Goal: Download file/media

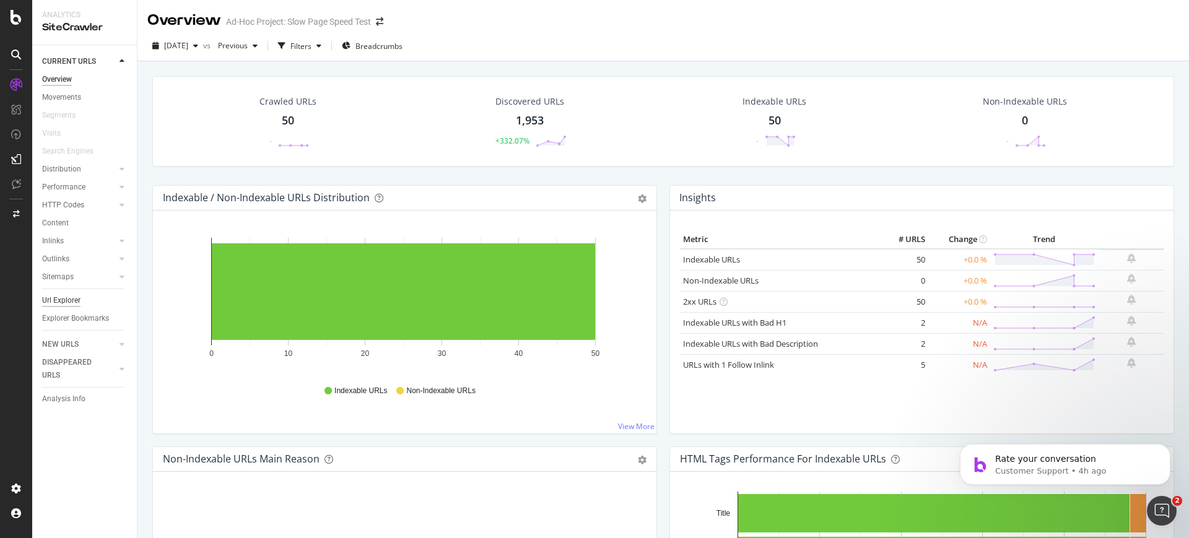
click at [63, 300] on div "Url Explorer" at bounding box center [61, 300] width 38 height 13
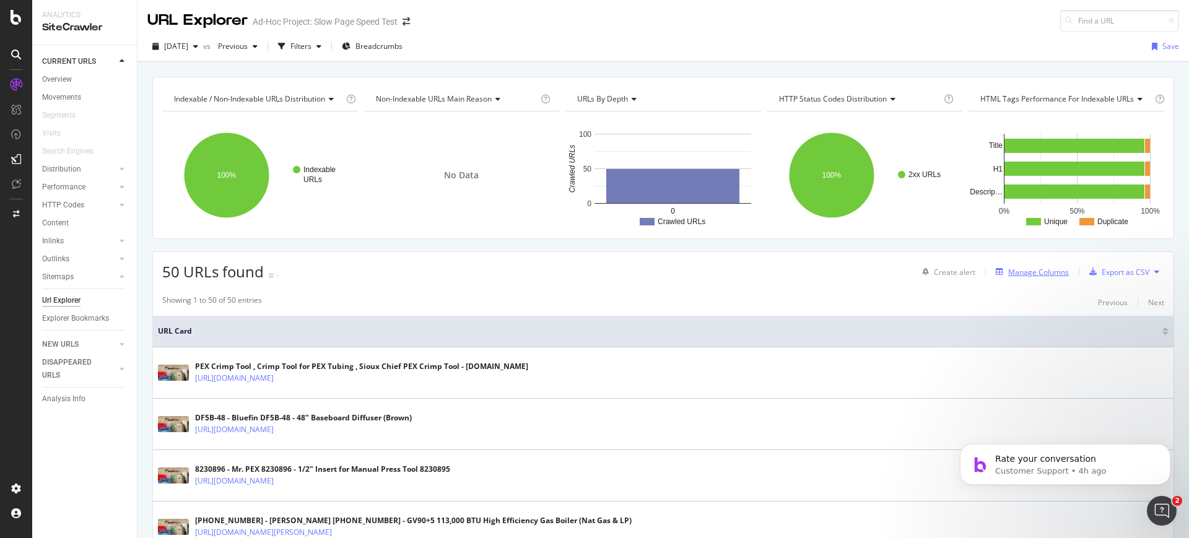
click at [1009, 270] on div "Manage Columns" at bounding box center [1038, 272] width 61 height 11
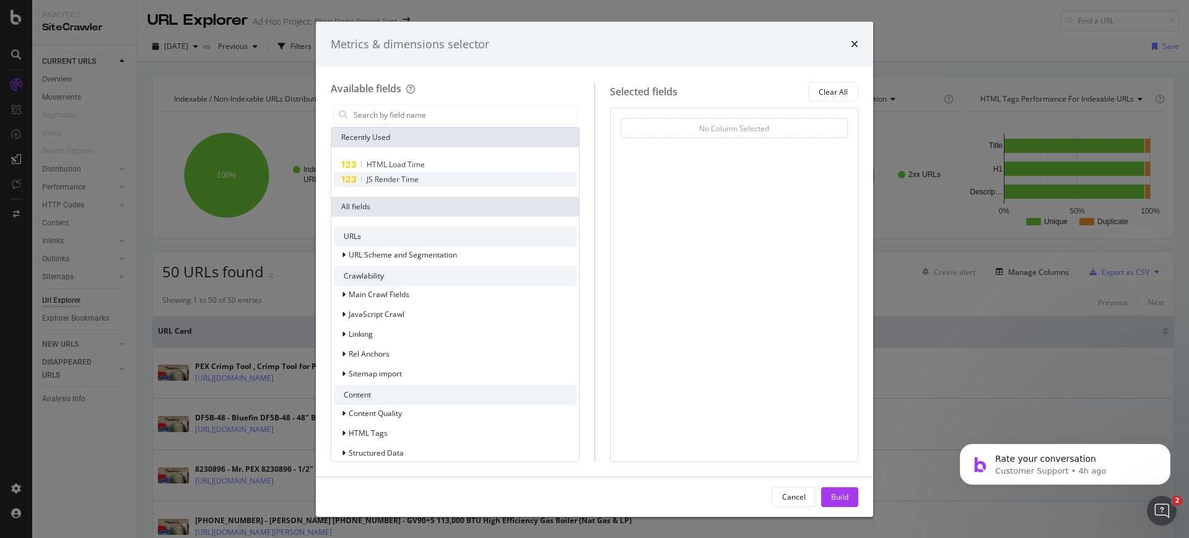
click at [415, 180] on span "JS Render Time" at bounding box center [393, 179] width 52 height 11
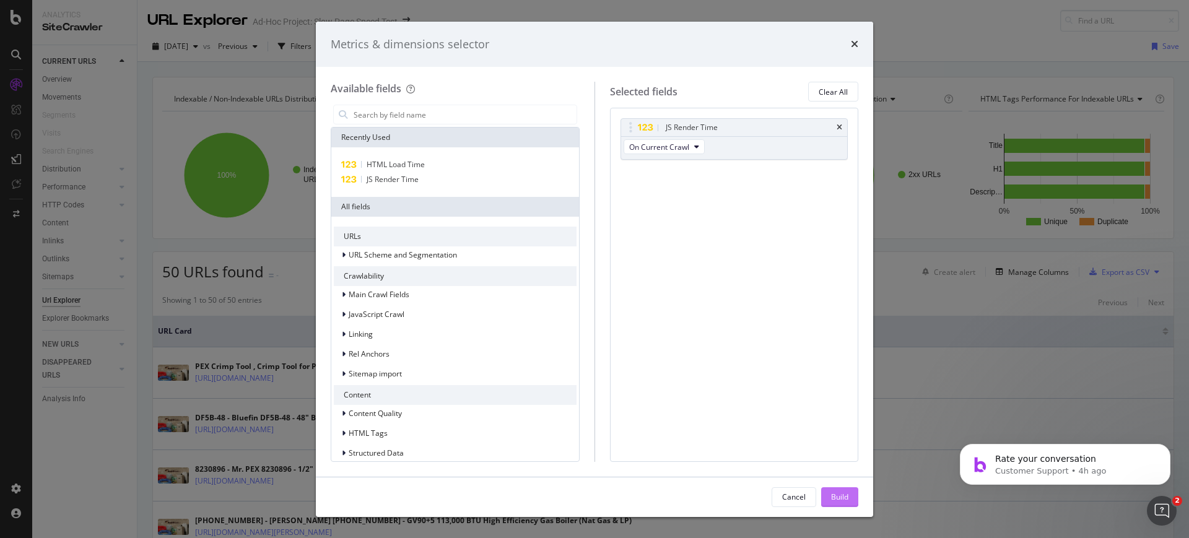
click at [837, 492] on div "Build" at bounding box center [839, 497] width 17 height 11
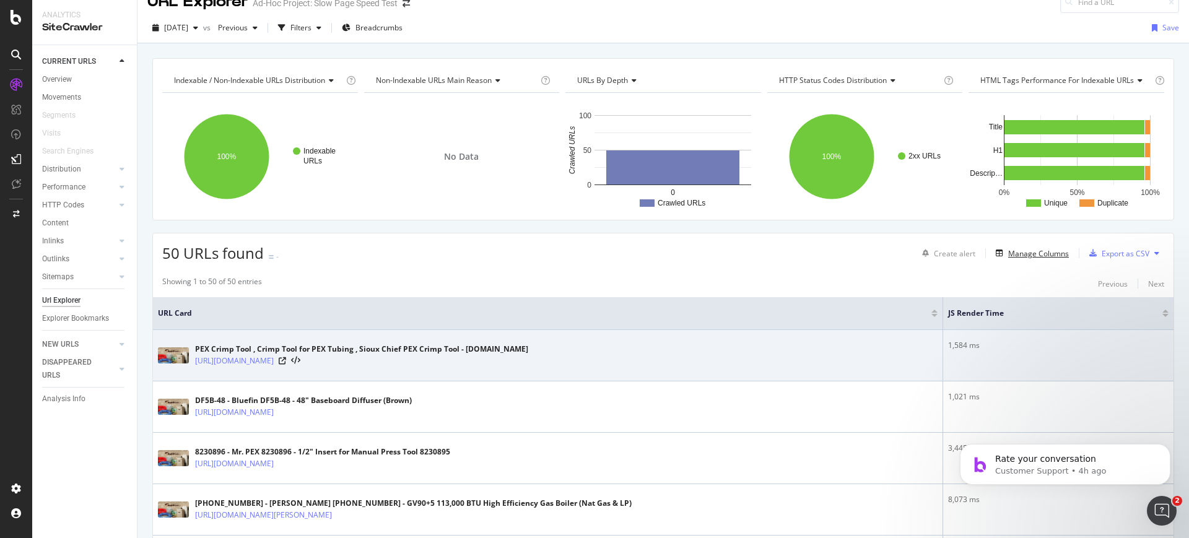
scroll to position [19, 0]
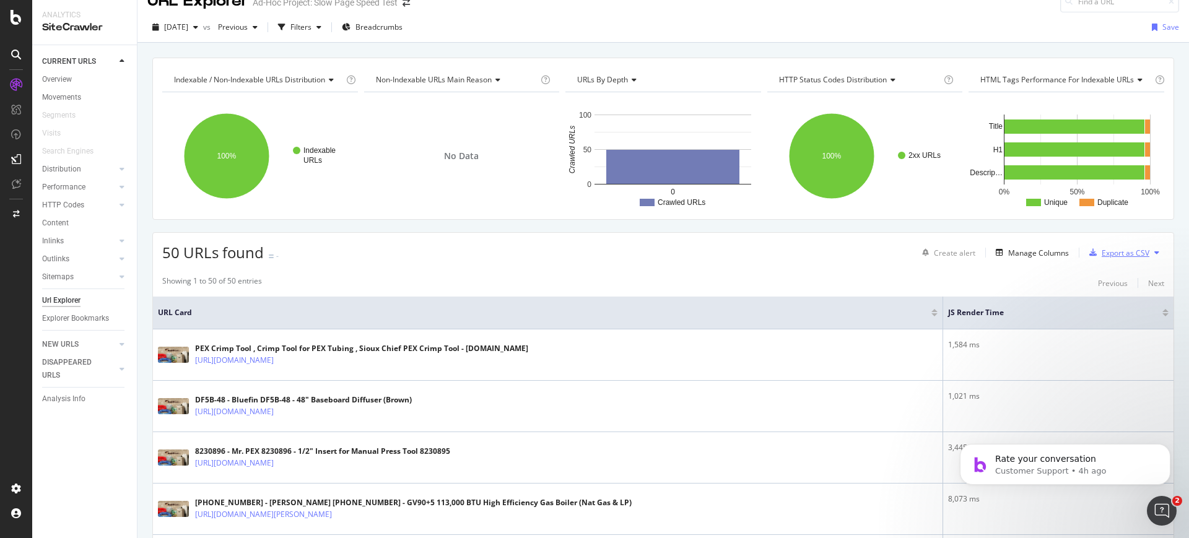
click at [1092, 259] on div "Export as CSV" at bounding box center [1116, 252] width 65 height 19
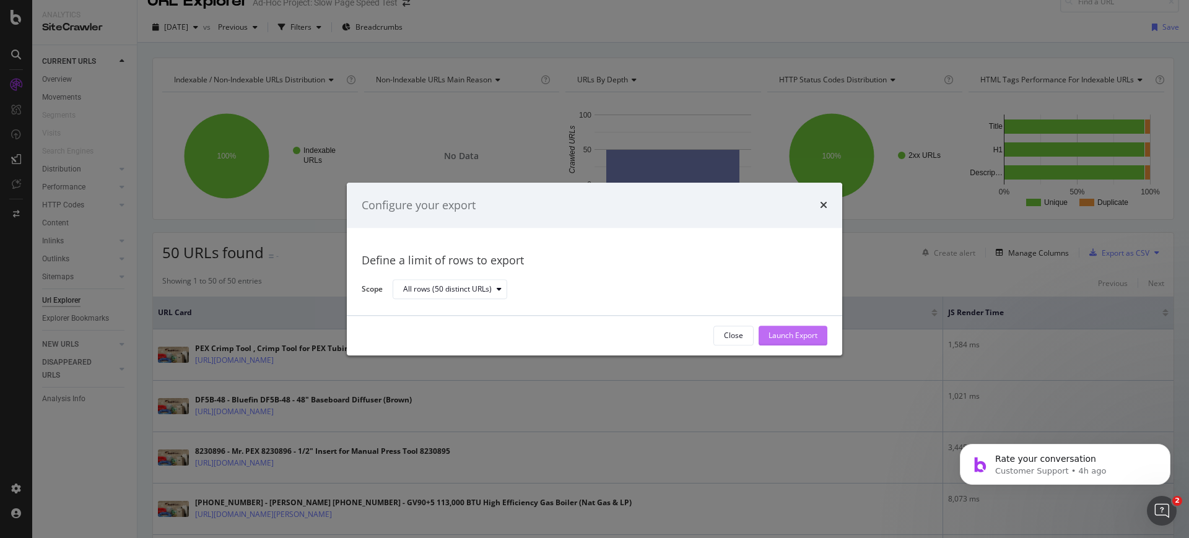
click at [775, 344] on div "Launch Export" at bounding box center [792, 335] width 49 height 19
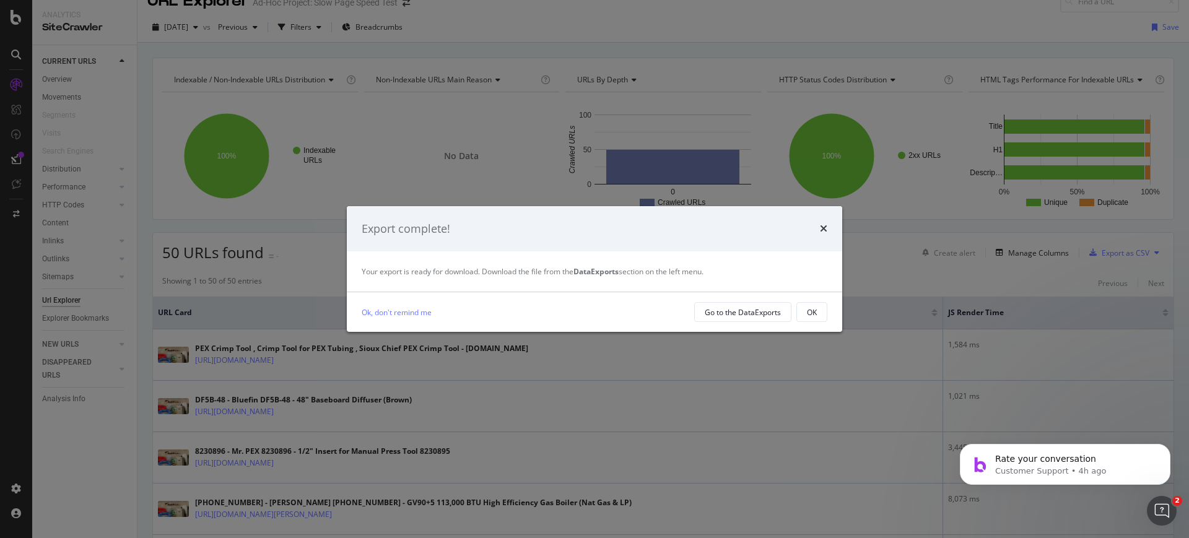
click at [14, 157] on div "Export complete! Your export is ready for download. Download the file from the …" at bounding box center [594, 269] width 1189 height 538
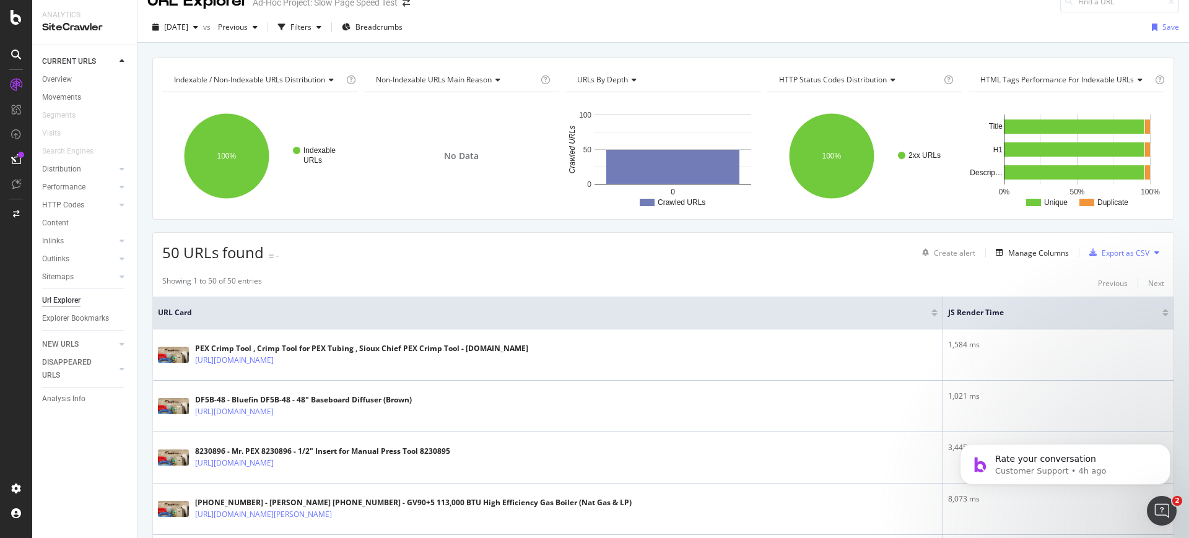
click at [14, 157] on icon at bounding box center [16, 159] width 10 height 10
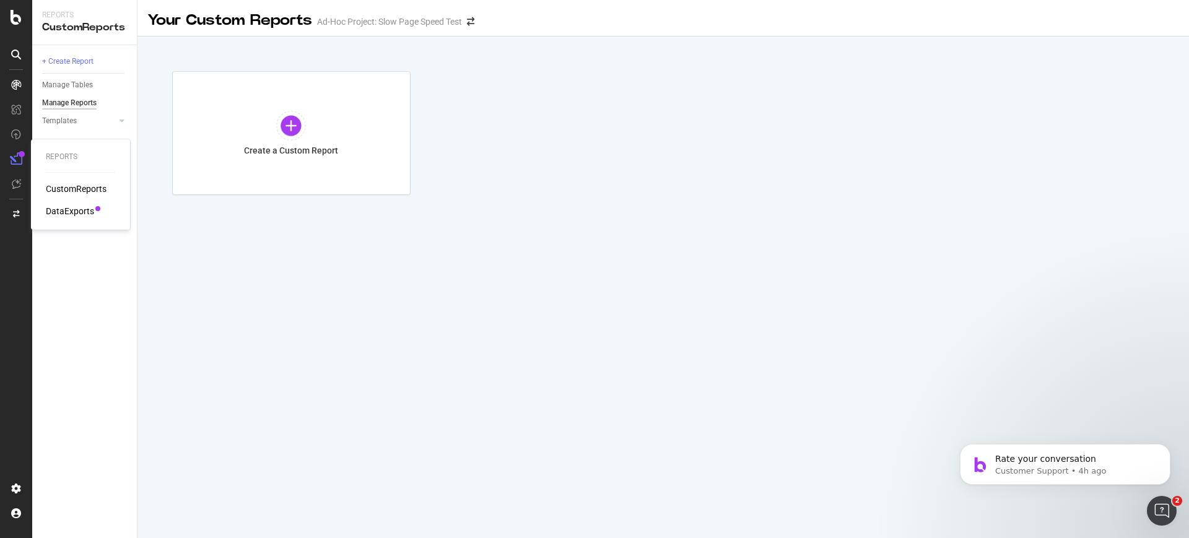
click at [58, 211] on div "DataExports" at bounding box center [70, 211] width 48 height 12
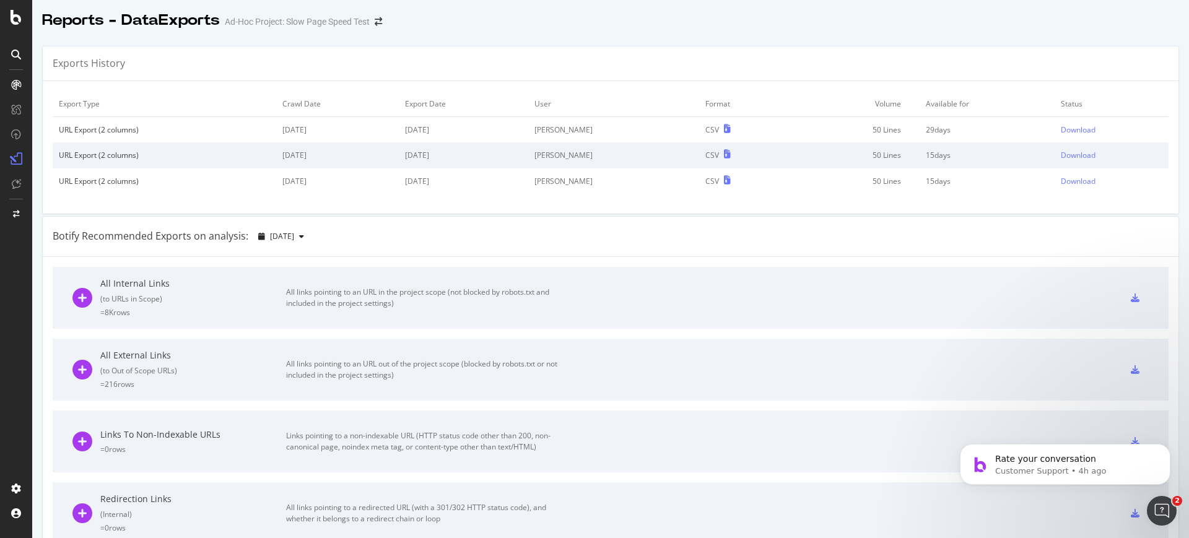
click at [1137, 50] on div "Exports History" at bounding box center [611, 63] width 1136 height 35
click at [1061, 134] on div "Download" at bounding box center [1078, 129] width 35 height 11
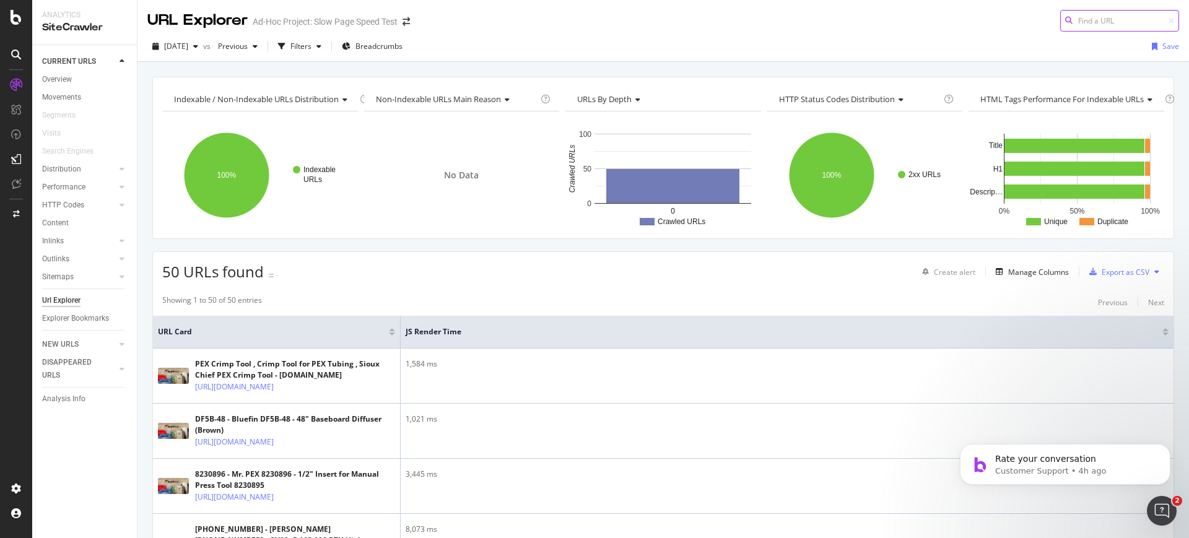
scroll to position [89, 0]
